Goal: Task Accomplishment & Management: Manage account settings

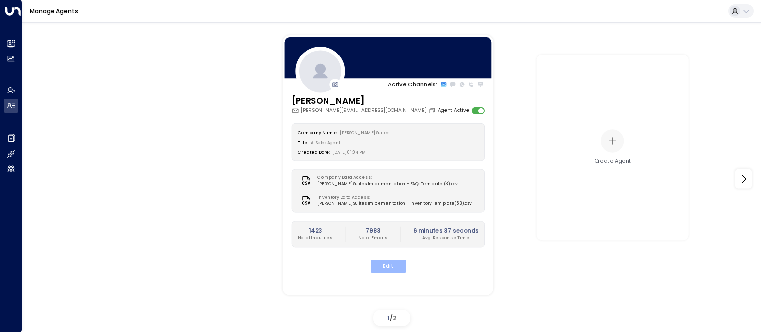
click at [395, 271] on button "Edit" at bounding box center [387, 266] width 35 height 13
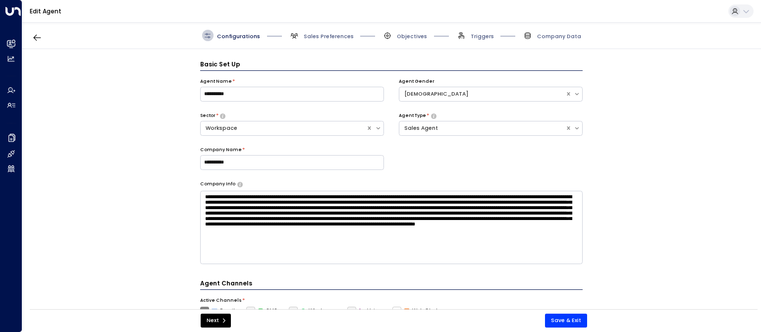
click at [323, 32] on span "Sales Preferences" at bounding box center [321, 35] width 65 height 11
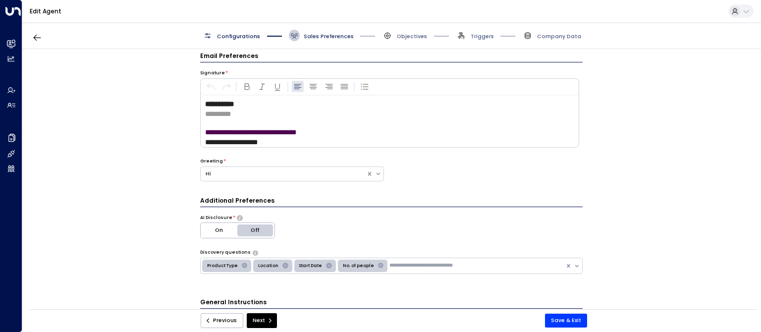
click at [324, 37] on span "Sales Preferences" at bounding box center [329, 36] width 50 height 7
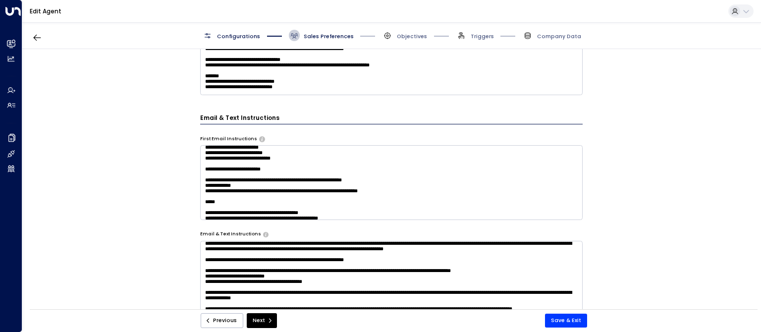
scroll to position [648, 0]
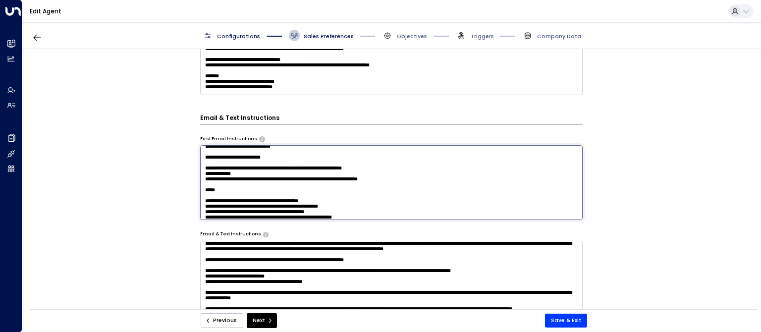
click at [453, 185] on textarea at bounding box center [391, 182] width 383 height 74
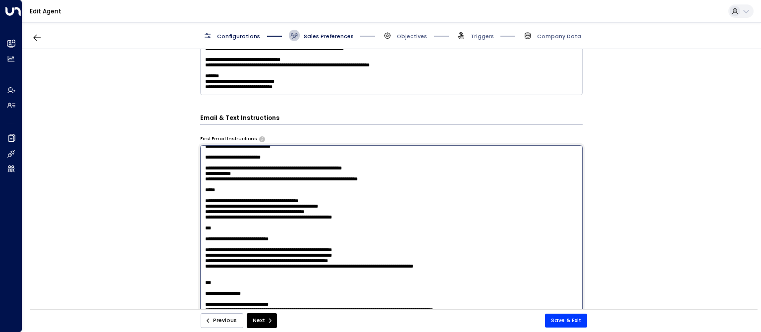
click at [387, 186] on textarea at bounding box center [391, 249] width 383 height 209
drag, startPoint x: 357, startPoint y: 186, endPoint x: 410, endPoint y: 183, distance: 53.6
click at [410, 183] on textarea at bounding box center [391, 249] width 383 height 209
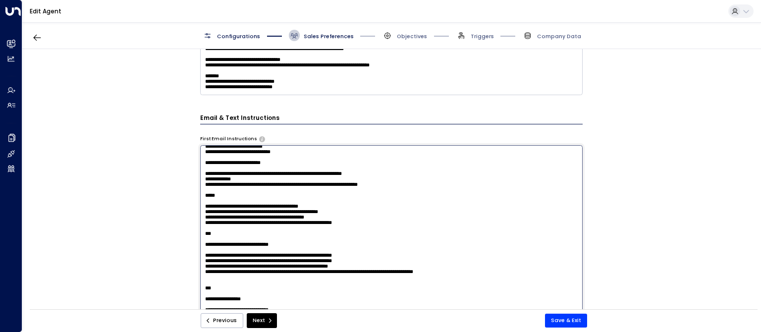
click at [428, 213] on textarea at bounding box center [391, 249] width 383 height 209
click at [394, 193] on textarea at bounding box center [391, 249] width 383 height 209
click at [268, 201] on textarea at bounding box center [391, 249] width 383 height 209
click at [284, 212] on textarea at bounding box center [391, 249] width 383 height 209
click at [323, 212] on textarea at bounding box center [391, 249] width 383 height 209
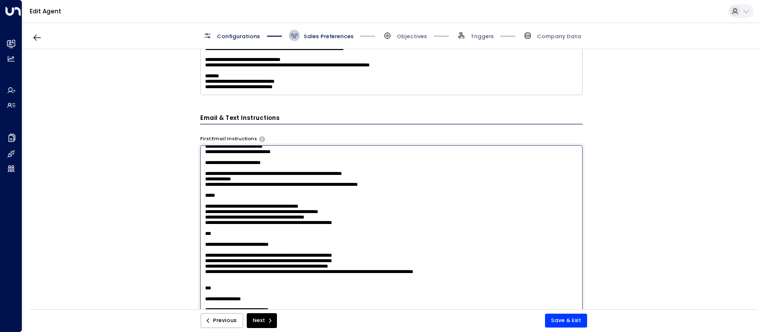
click at [329, 211] on textarea at bounding box center [391, 249] width 383 height 209
click at [283, 222] on textarea at bounding box center [391, 249] width 383 height 209
click at [285, 229] on textarea at bounding box center [391, 249] width 383 height 209
click at [405, 227] on textarea at bounding box center [391, 249] width 383 height 209
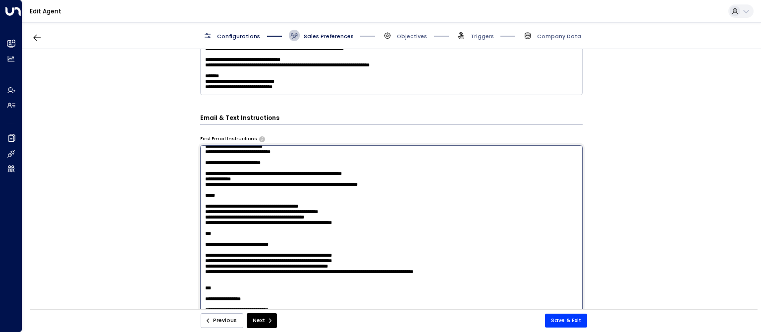
click at [362, 239] on textarea at bounding box center [391, 249] width 383 height 209
type textarea "**********"
click at [574, 320] on button "Save & Exit" at bounding box center [566, 321] width 42 height 14
